Goal: Check status: Check status

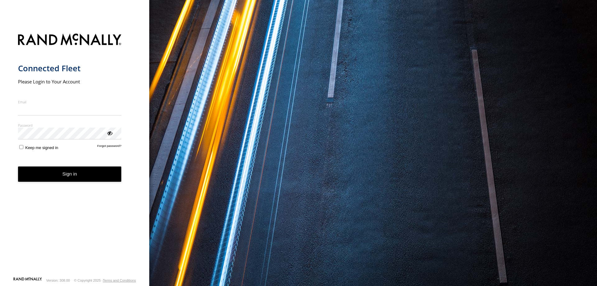
type input "**********"
click at [79, 171] on button "Sign in" at bounding box center [69, 173] width 103 height 15
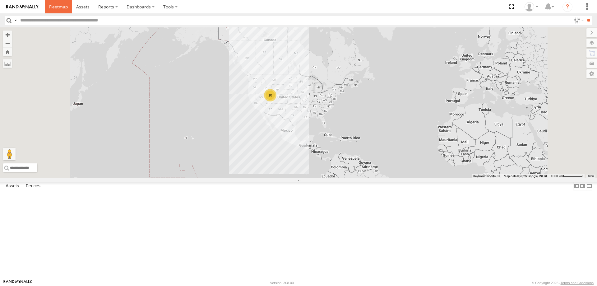
click at [57, 9] on span at bounding box center [58, 7] width 19 height 6
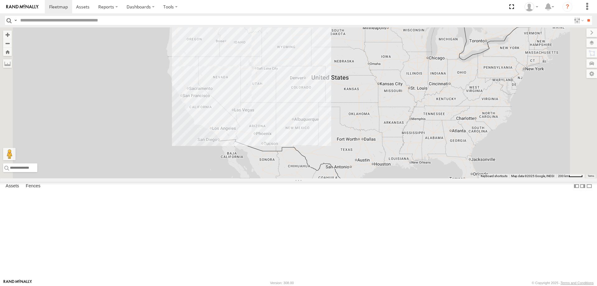
drag, startPoint x: 345, startPoint y: 151, endPoint x: 379, endPoint y: 228, distance: 84.3
click at [380, 178] on div at bounding box center [298, 102] width 597 height 151
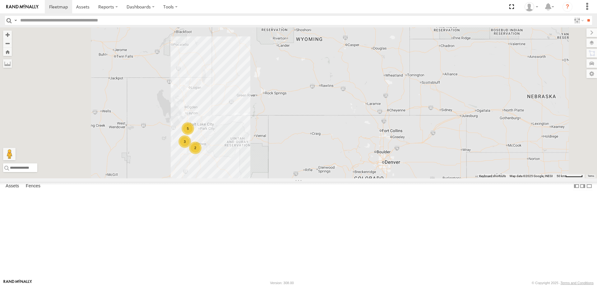
drag, startPoint x: 262, startPoint y: 202, endPoint x: 311, endPoint y: 208, distance: 49.8
click at [310, 178] on div "5 3 2" at bounding box center [298, 102] width 597 height 151
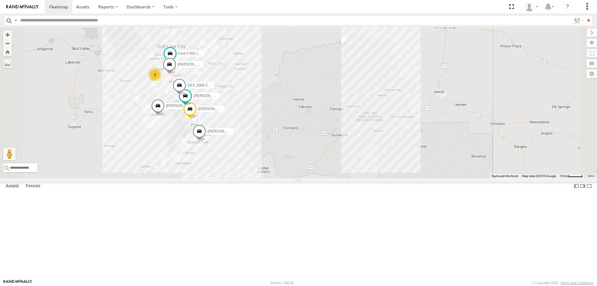
drag, startPoint x: 276, startPoint y: 202, endPoint x: 334, endPoint y: 201, distance: 57.8
click at [335, 178] on div "Ford F350 (Shop/R&R) [PERSON_NAME] 2020 F350 GT2 3 [PERSON_NAME] -2023 F150 JAR…" at bounding box center [298, 102] width 597 height 151
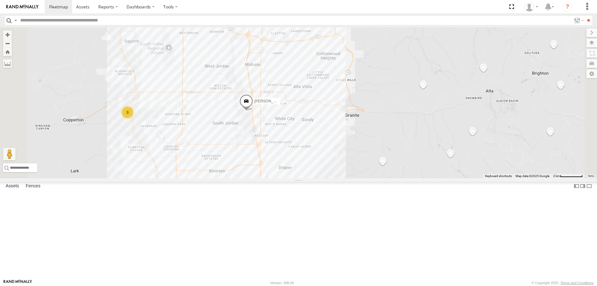
drag, startPoint x: 260, startPoint y: 126, endPoint x: 319, endPoint y: 188, distance: 85.7
click at [295, 178] on div "Ford F350 (Shop/R&R) [PERSON_NAME] 2020 F350 GT2 [PERSON_NAME] -2023 F150 JARED…" at bounding box center [298, 102] width 597 height 151
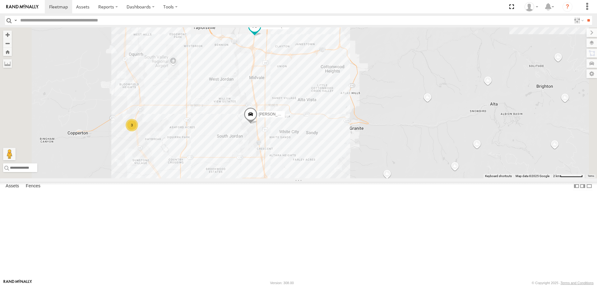
click at [301, 28] on span "Ford F350 (Shop/R&R)" at bounding box center [282, 26] width 38 height 4
click at [0, 0] on link at bounding box center [0, 0] width 0 height 0
